Goal: Use online tool/utility: Use online tool/utility

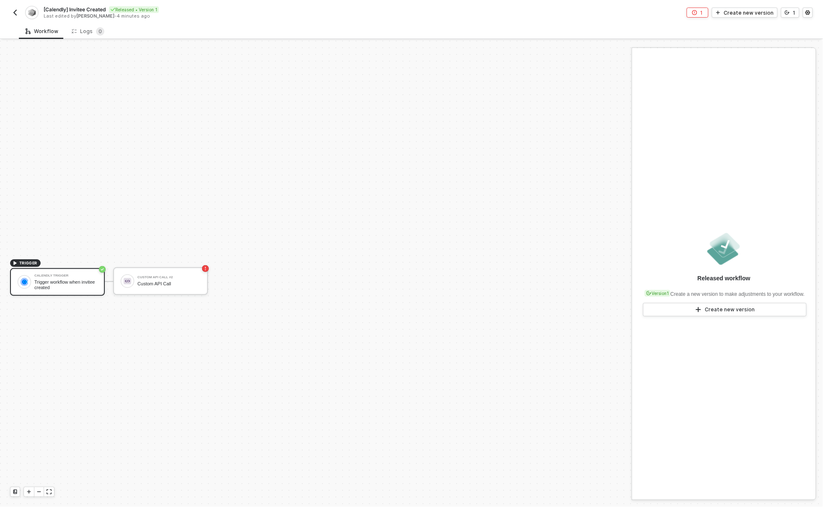
scroll to position [16, 0]
click at [97, 272] on div "Trigger workflow when invitee created" at bounding box center [65, 269] width 63 height 10
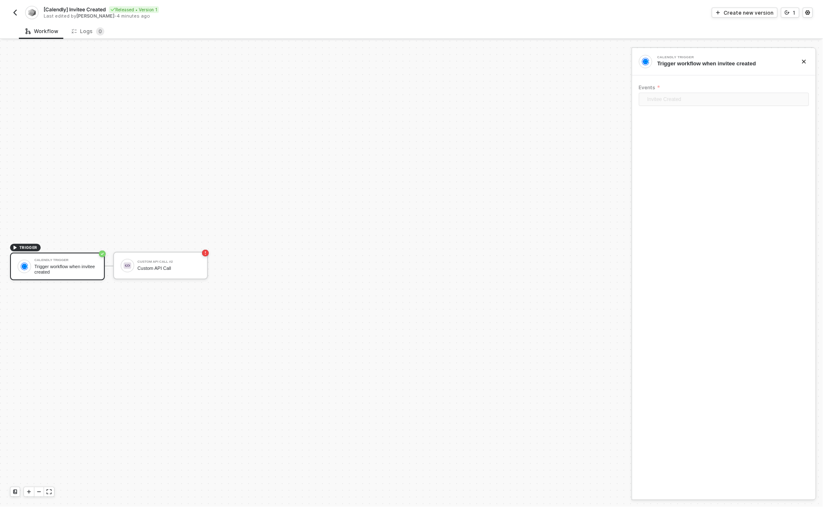
click at [714, 129] on div "Calendly Trigger Trigger workflow when invitee created Events Invitee Created" at bounding box center [724, 274] width 184 height 452
click at [14, 10] on img "button" at bounding box center [15, 12] width 7 height 7
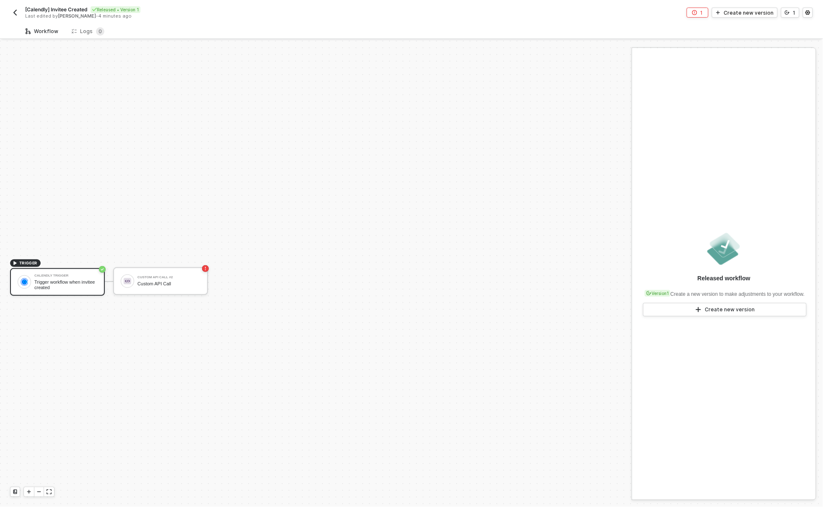
scroll to position [16, 0]
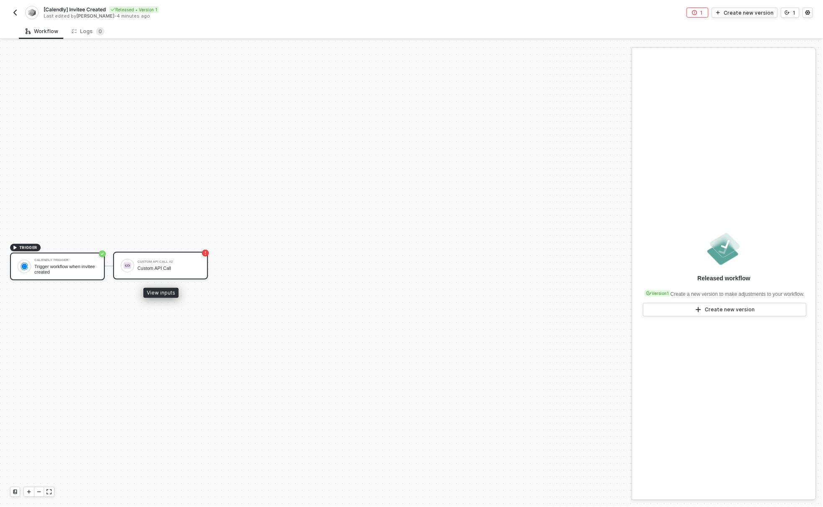
click at [158, 260] on div "Custom API Call #2" at bounding box center [169, 261] width 63 height 3
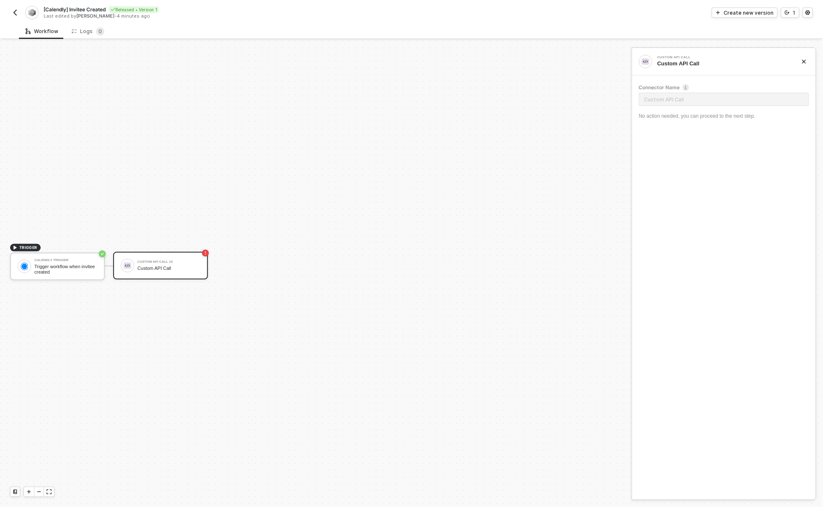
click at [16, 11] on img "button" at bounding box center [15, 12] width 7 height 7
